Goal: Information Seeking & Learning: Learn about a topic

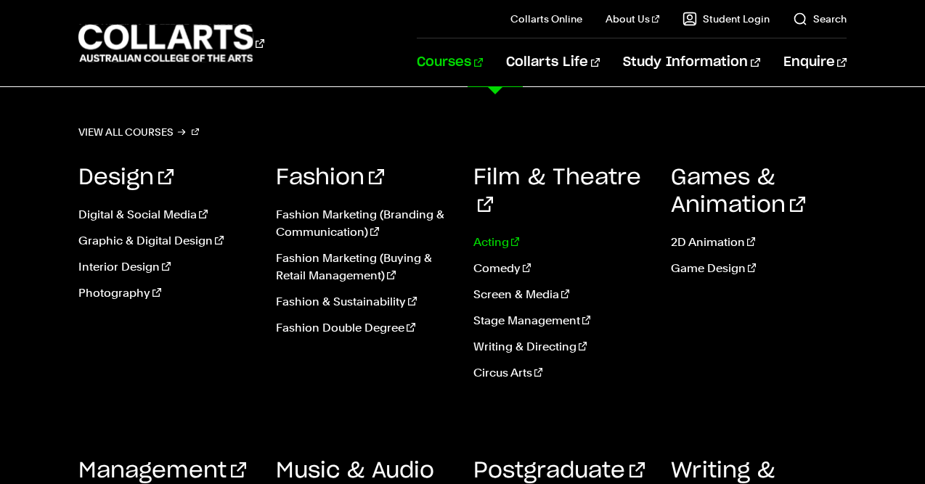
scroll to position [29, 0]
click at [838, 351] on div "Games & Animation 2D Animation Game Design" at bounding box center [759, 278] width 176 height 272
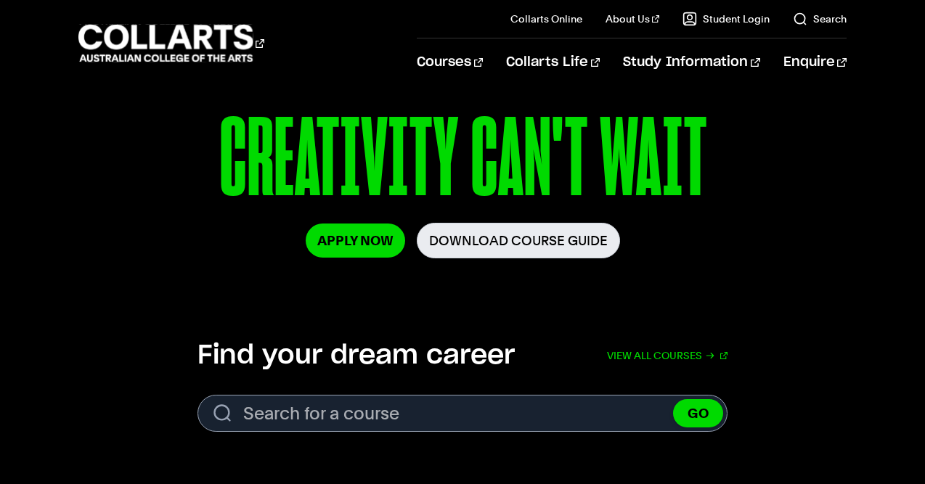
scroll to position [236, 0]
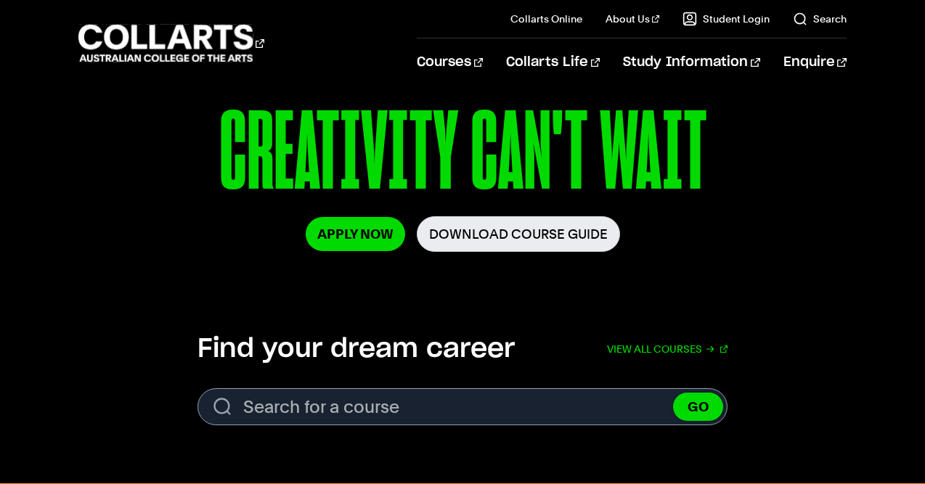
click at [464, 60] on div "Courses Collarts Online Study 100% online About Us History & Values Strategic P…" at bounding box center [462, 43] width 925 height 86
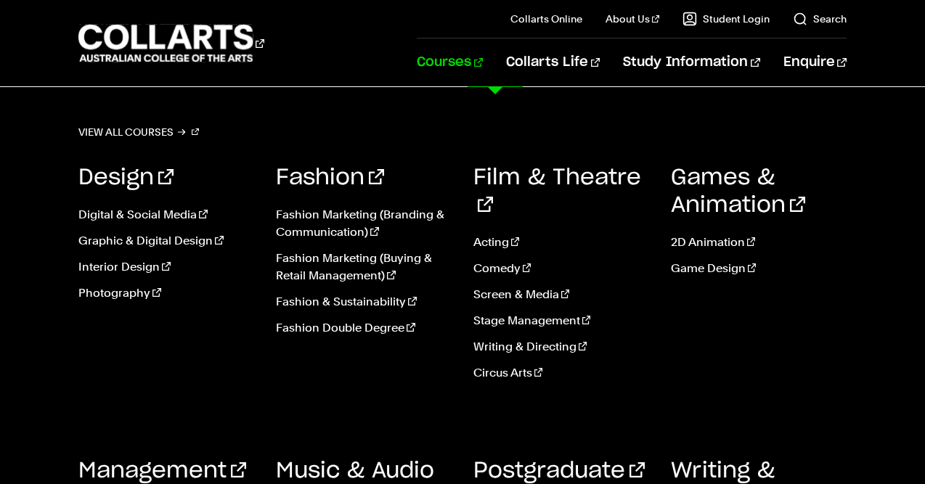
click at [483, 59] on link "Courses" at bounding box center [450, 62] width 66 height 48
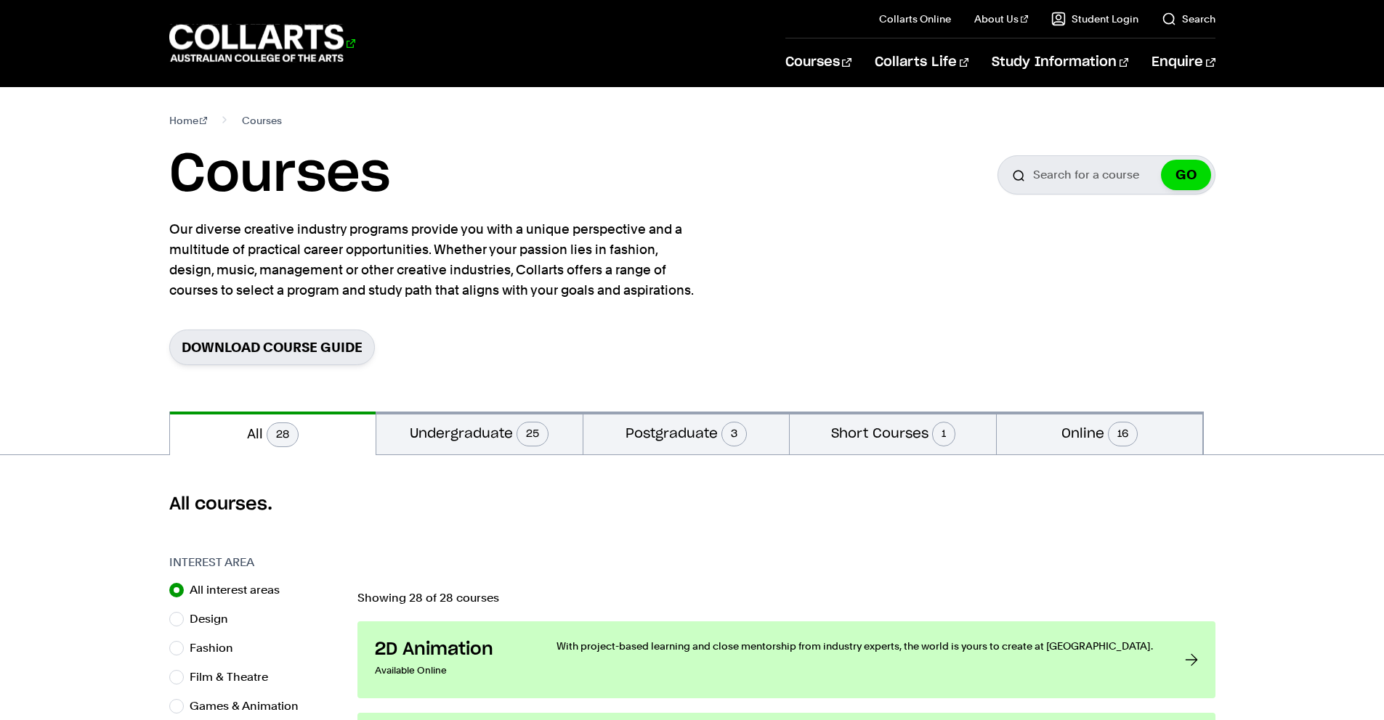
click at [292, 54] on 1 "Go to homepage" at bounding box center [256, 44] width 175 height 38
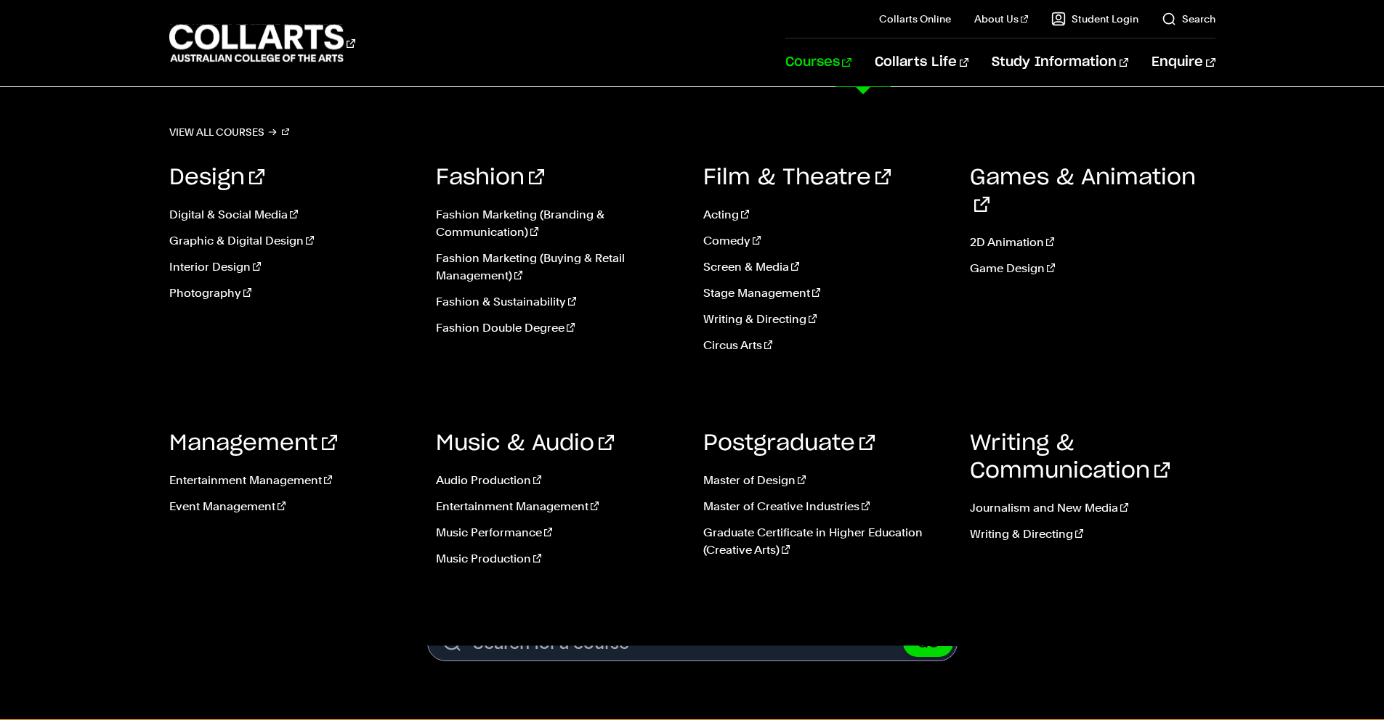
click at [851, 66] on link "Courses" at bounding box center [818, 62] width 66 height 48
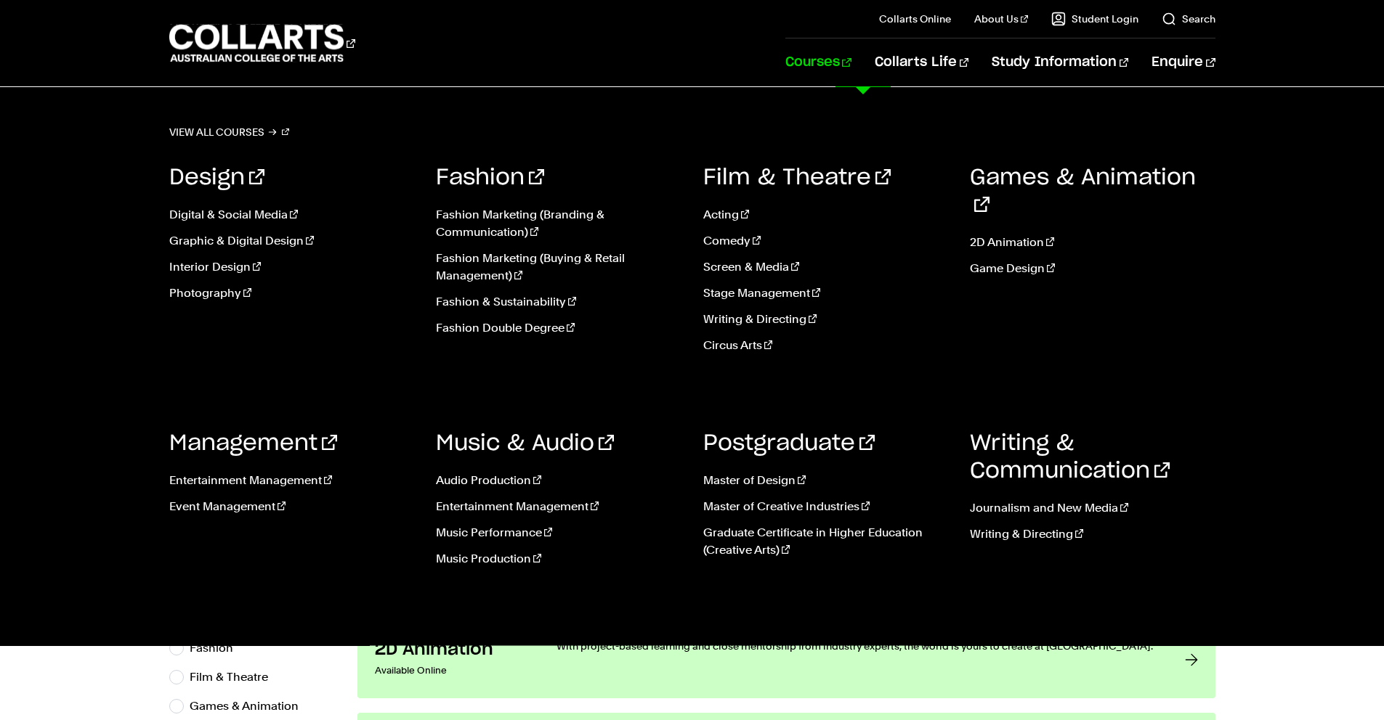
click at [851, 66] on link "Courses" at bounding box center [818, 62] width 66 height 48
